Goal: Find specific page/section: Find specific page/section

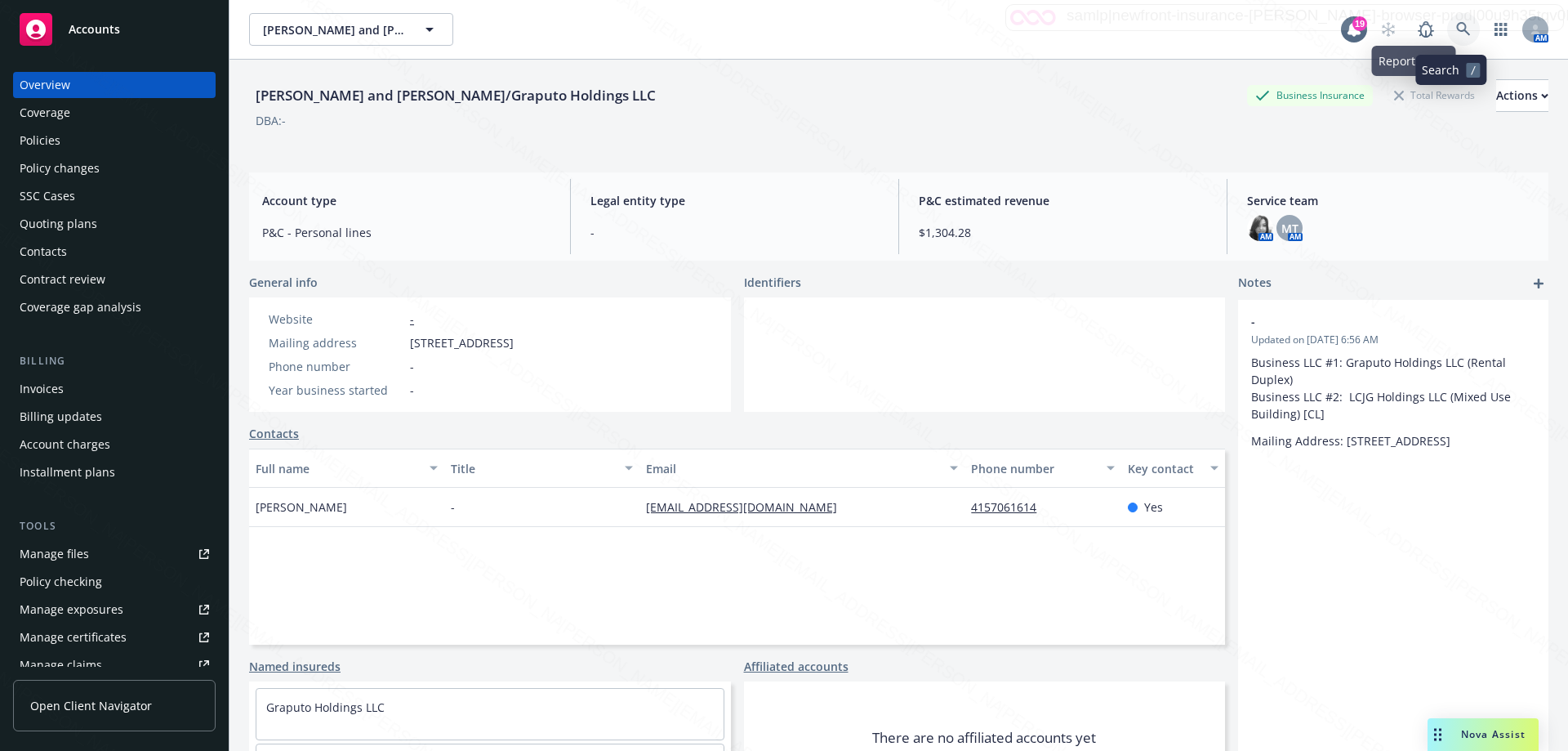
click at [1456, 33] on icon at bounding box center [1463, 29] width 15 height 15
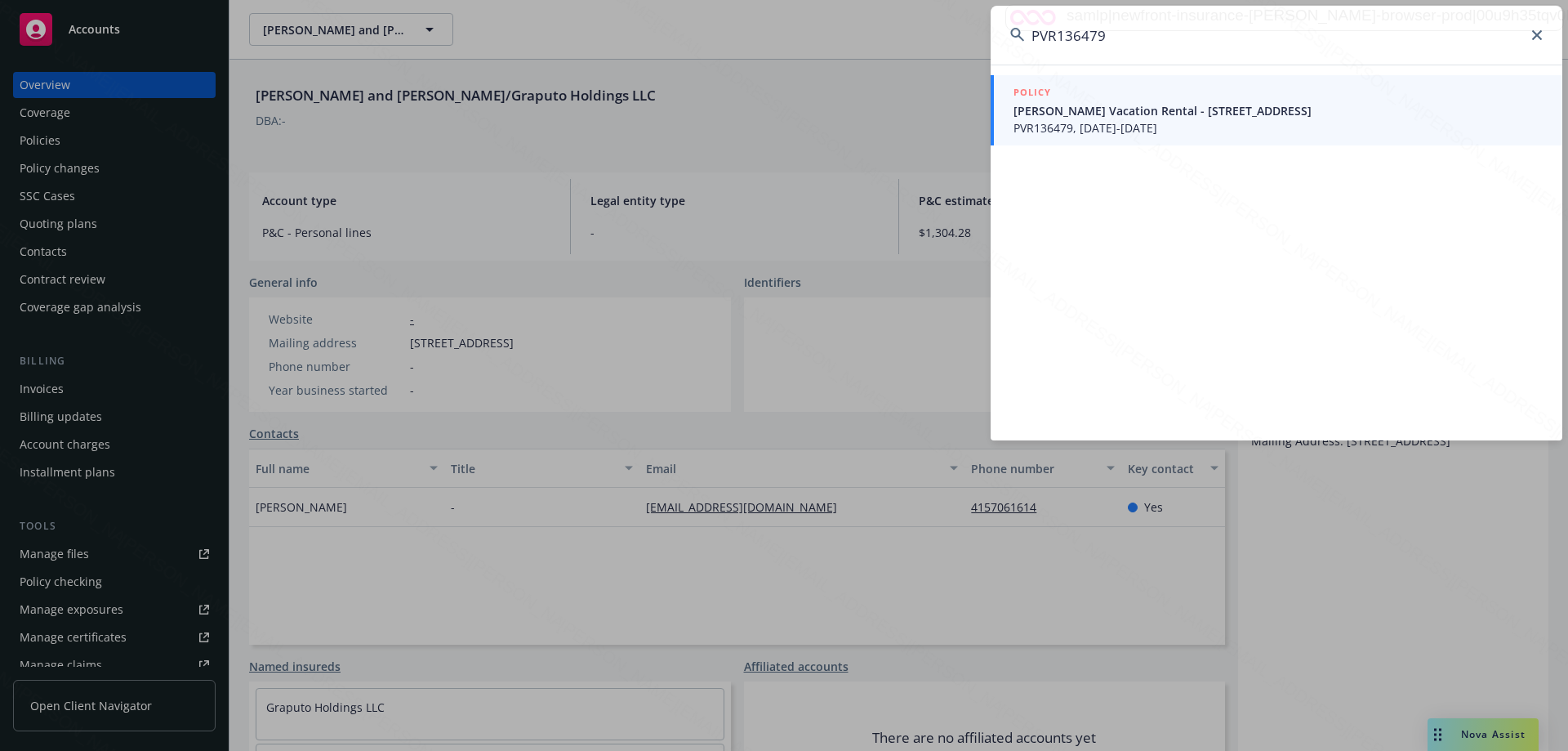
type input "PVR136479"
click at [1115, 116] on span "[PERSON_NAME] Vacation Rental - [STREET_ADDRESS]" at bounding box center [1278, 111] width 529 height 17
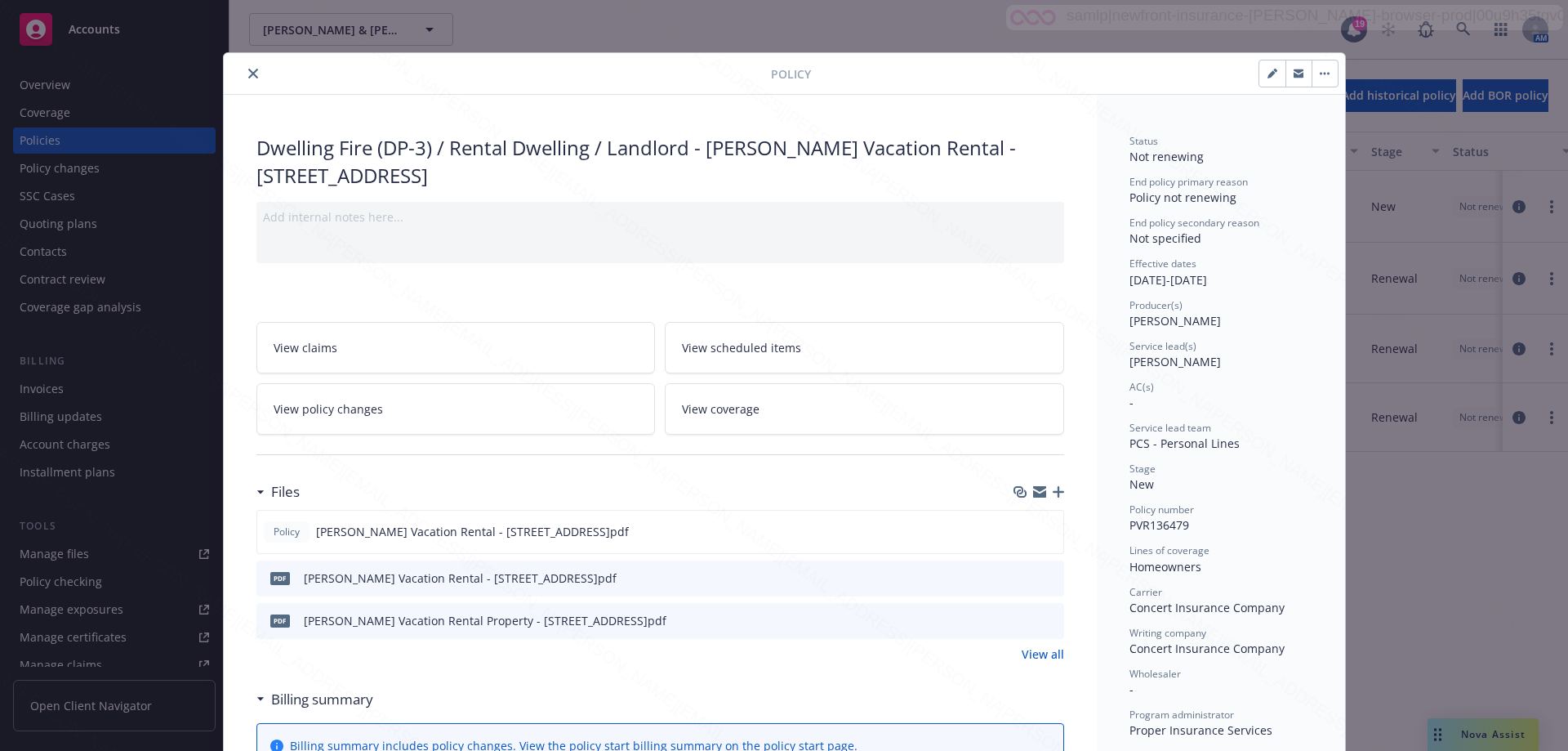
click at [248, 75] on icon "close" at bounding box center [253, 73] width 10 height 10
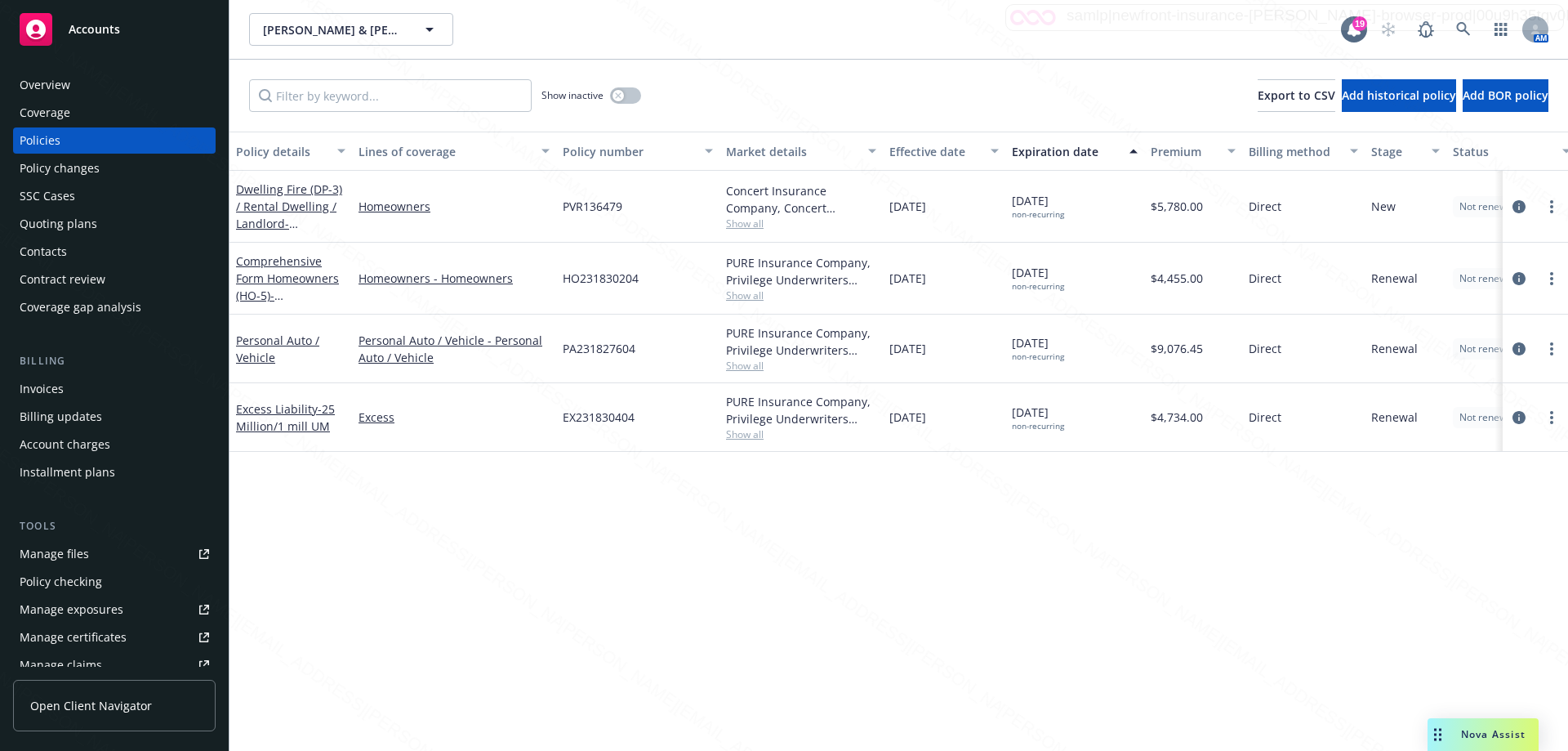
click at [35, 80] on div "Overview" at bounding box center [45, 85] width 50 height 26
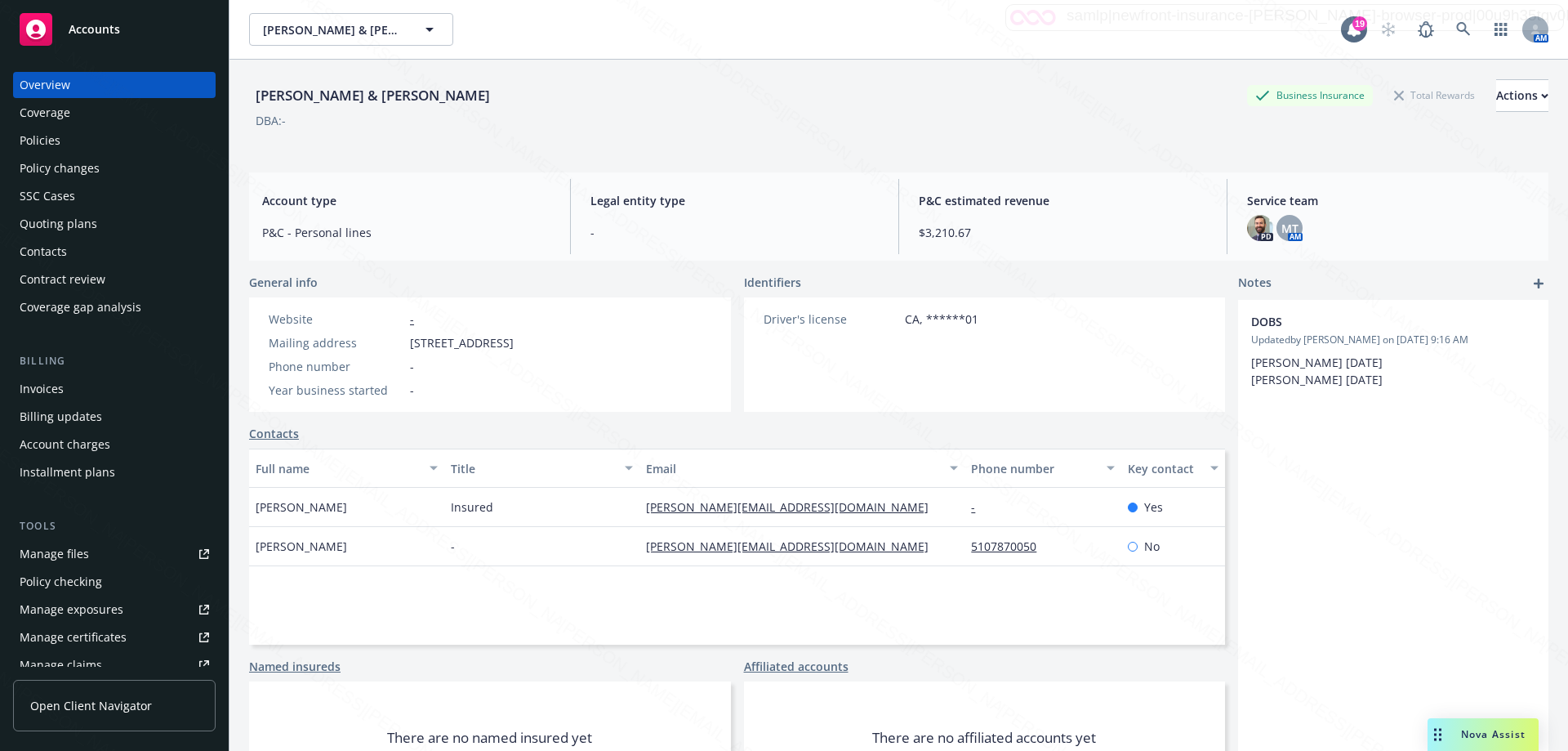
click at [48, 143] on div "Policies" at bounding box center [40, 141] width 41 height 26
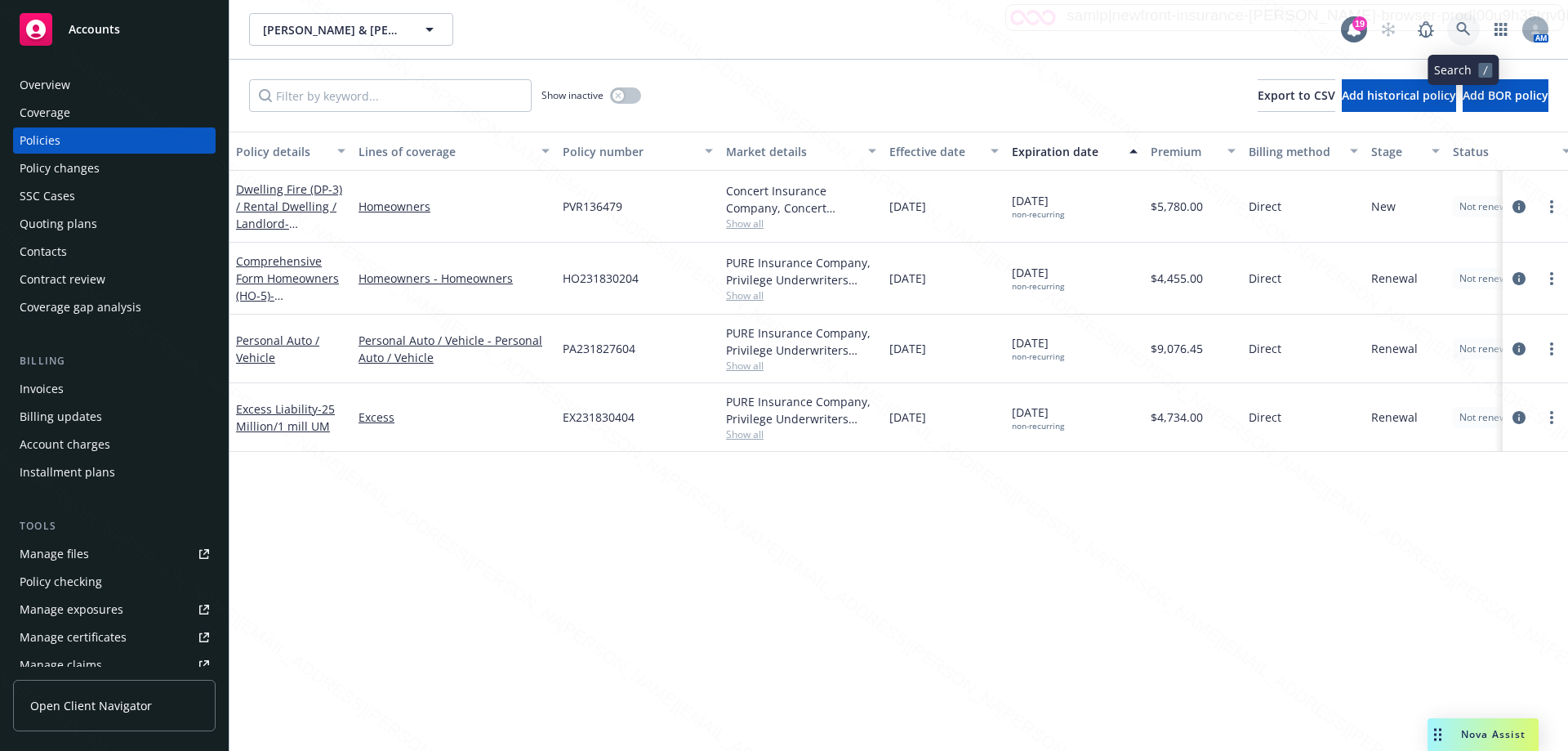
click at [1454, 23] on link at bounding box center [1464, 30] width 33 height 33
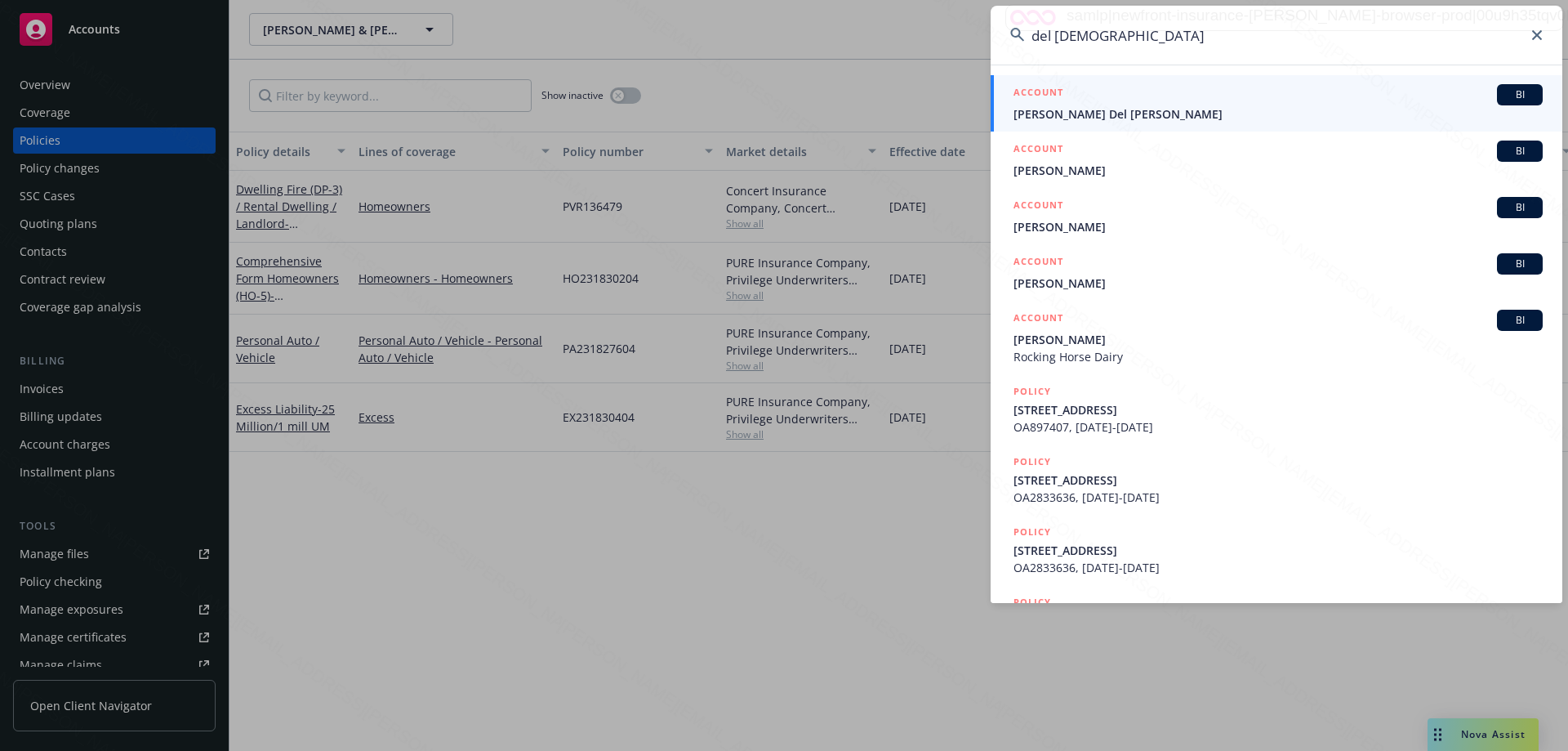
type input "del [DEMOGRAPHIC_DATA]"
click at [1038, 121] on span "[PERSON_NAME] Del [PERSON_NAME]" at bounding box center [1278, 114] width 529 height 17
